Goal: Transaction & Acquisition: Purchase product/service

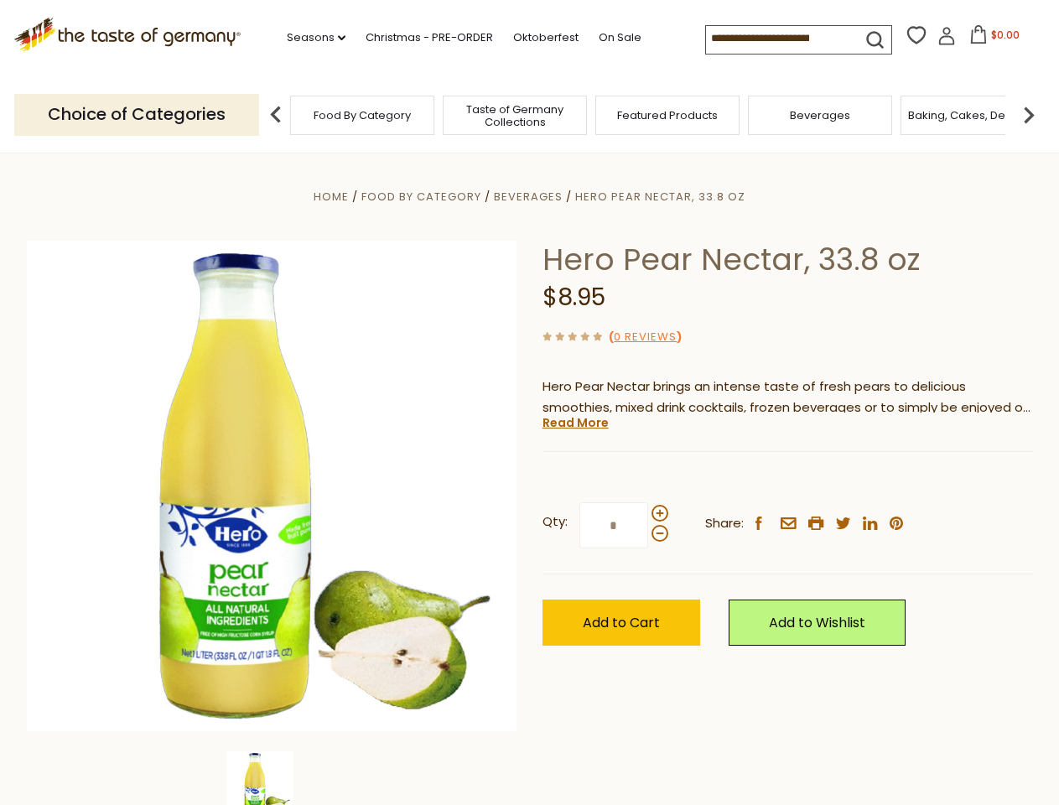
click at [529, 403] on div "Home Food By Category [GEOGRAPHIC_DATA] Hero Pear Nectar, 33.8 oz Hero Pear Nec…" at bounding box center [530, 509] width 1032 height 646
click at [310, 38] on link "Seasons dropdown_arrow" at bounding box center [316, 38] width 59 height 18
click at [991, 39] on span "$0.00" at bounding box center [1005, 35] width 29 height 14
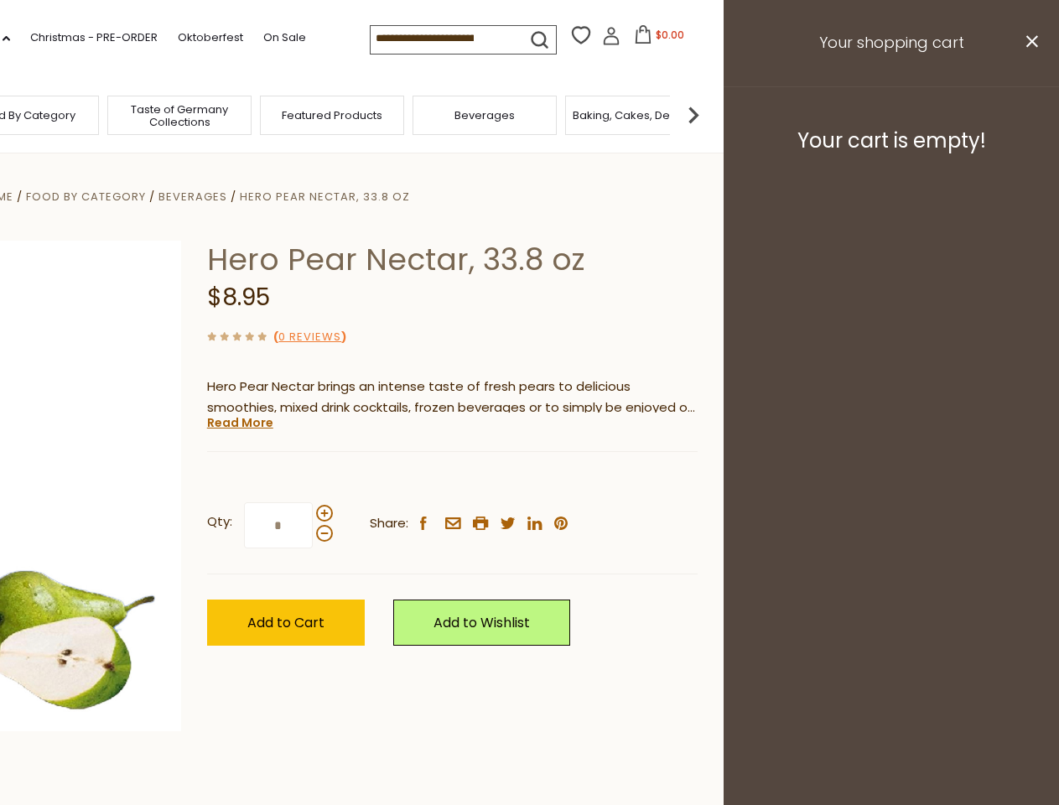
click at [142, 114] on div "All Seasons Recipes Game Day [DATE] [DATE] [DATE][PERSON_NAME] [DATE] Springfes…" at bounding box center [46, 394] width 190 height 711
click at [1029, 114] on footer "Your cart is empty!" at bounding box center [892, 140] width 336 height 108
click at [529, 479] on div "Qty: * Share: facebook email printer twitter linkedin pinterest" at bounding box center [452, 525] width 491 height 97
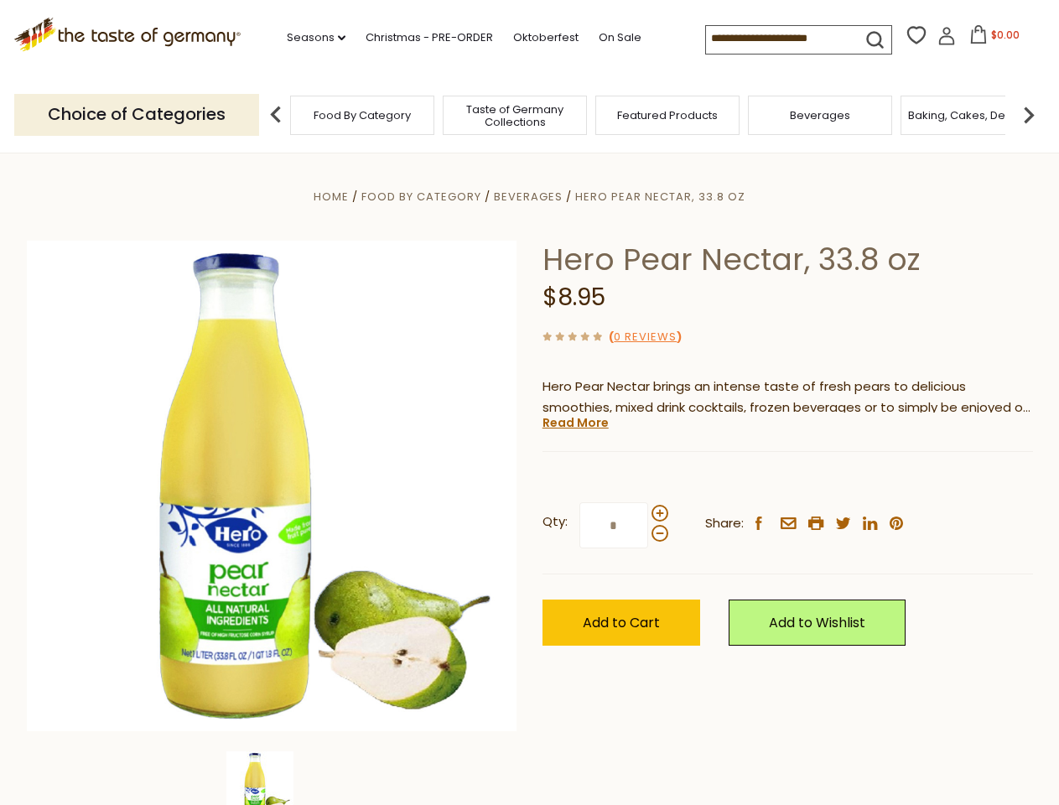
click at [272, 778] on div "Home Food By Category [GEOGRAPHIC_DATA] Hero Pear Nectar, 33.8 oz Hero Pear Nec…" at bounding box center [530, 509] width 1032 height 646
click at [272, 778] on img at bounding box center [259, 785] width 67 height 67
click at [575, 423] on link "Read More" at bounding box center [576, 422] width 66 height 17
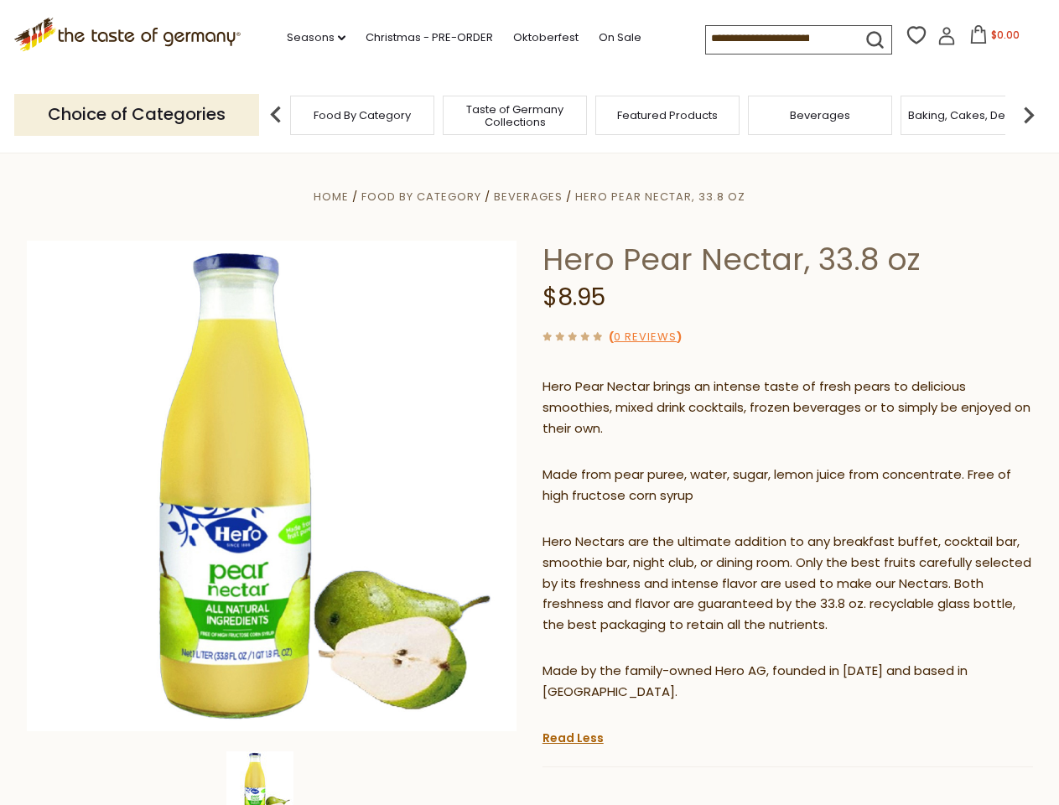
click at [659, 532] on p "Hero Nectars are the ultimate addition to any breakfast buffet, cocktail bar, s…" at bounding box center [788, 584] width 491 height 105
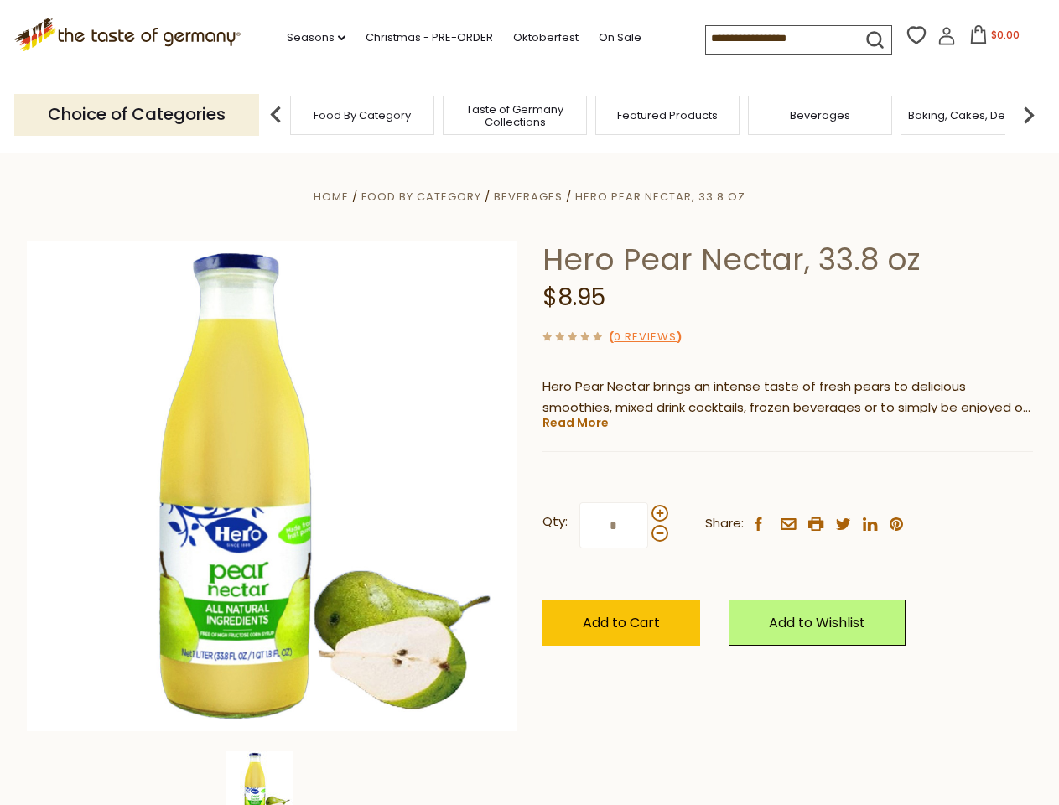
click at [529, 403] on div "Home Food By Category [GEOGRAPHIC_DATA] Hero Pear Nectar, 33.8 oz Hero Pear Nec…" at bounding box center [530, 509] width 1032 height 646
click at [310, 38] on link "Seasons dropdown_arrow" at bounding box center [316, 38] width 59 height 18
click at [778, 39] on input at bounding box center [777, 37] width 142 height 23
click at [991, 39] on span "$0.00" at bounding box center [1005, 35] width 29 height 14
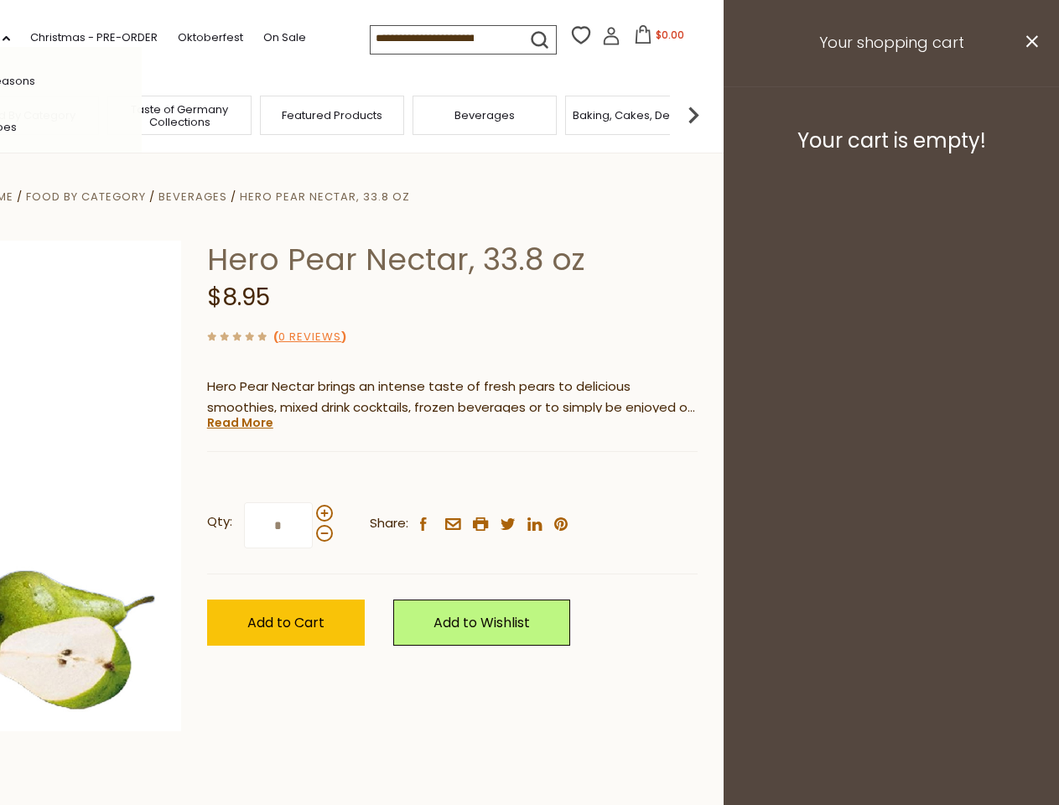
click at [142, 114] on div "All Seasons Recipes Game Day [DATE] [DATE] [DATE][PERSON_NAME] [DATE] Springfes…" at bounding box center [46, 402] width 190 height 711
click at [710, 114] on img at bounding box center [694, 115] width 34 height 34
click at [529, 479] on div "Qty: * Share: facebook email printer twitter linkedin pinterest" at bounding box center [452, 525] width 491 height 97
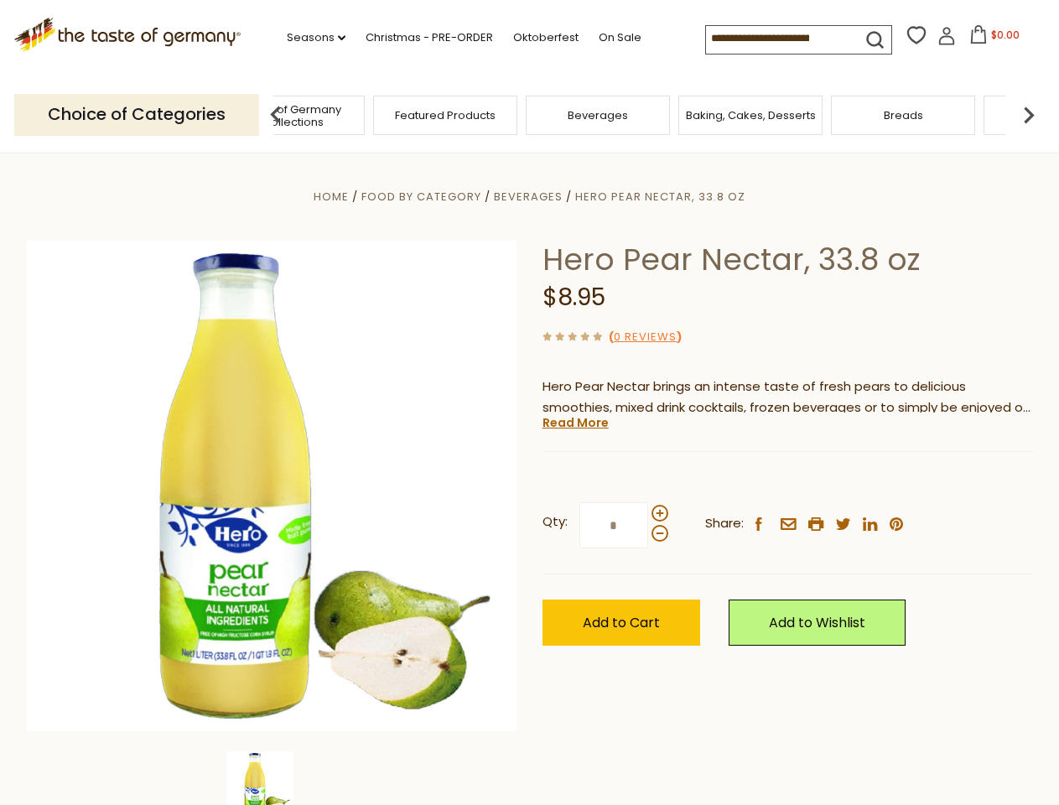
click at [272, 778] on img at bounding box center [259, 785] width 67 height 67
click at [575, 423] on link "Read More" at bounding box center [576, 422] width 66 height 17
